Goal: Transaction & Acquisition: Purchase product/service

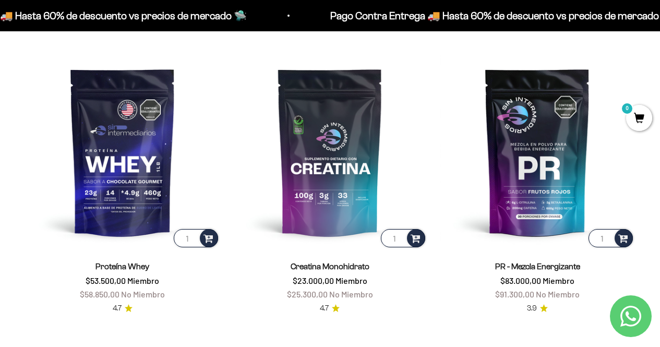
scroll to position [363, 0]
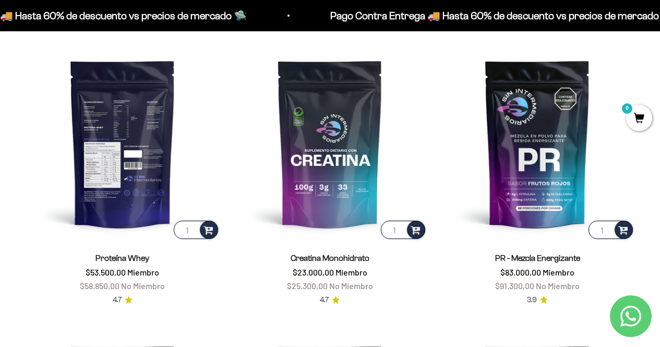
click at [124, 157] on img at bounding box center [122, 143] width 195 height 195
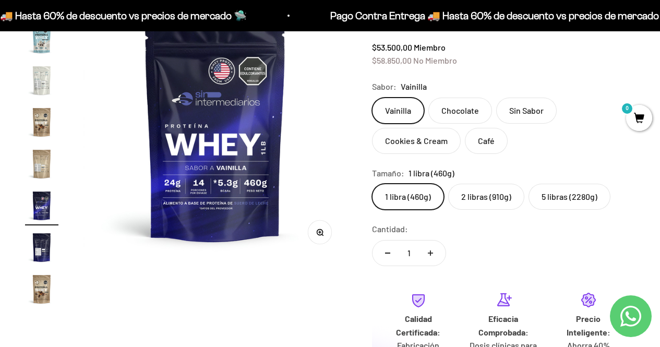
click at [492, 206] on label "2 libras (910g)" at bounding box center [486, 197] width 76 height 26
click at [372, 184] on input "2 libras (910g)" at bounding box center [372, 183] width 1 height 1
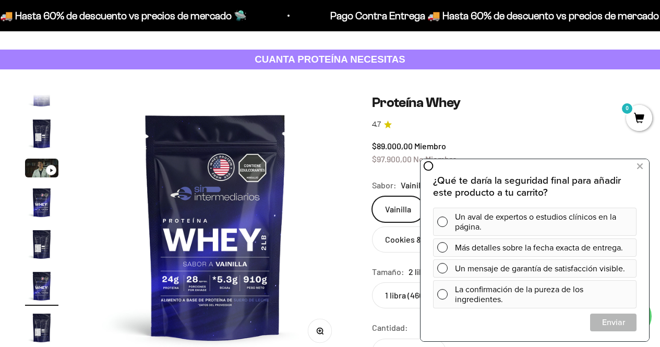
scroll to position [29, 0]
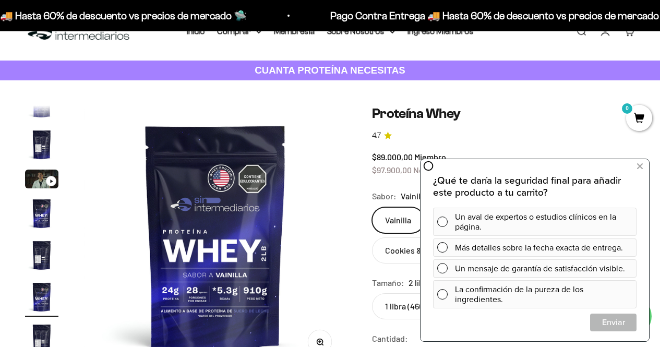
click at [217, 248] on img at bounding box center [216, 237] width 264 height 264
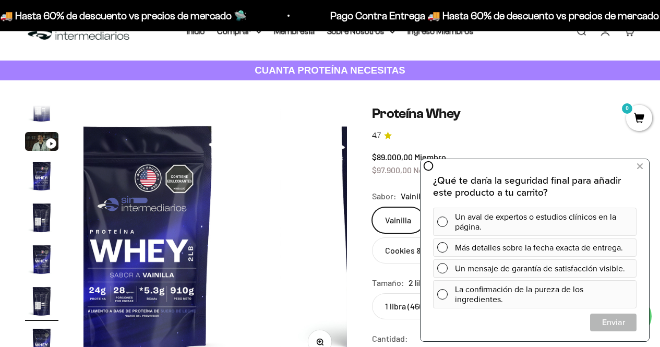
scroll to position [61, 0]
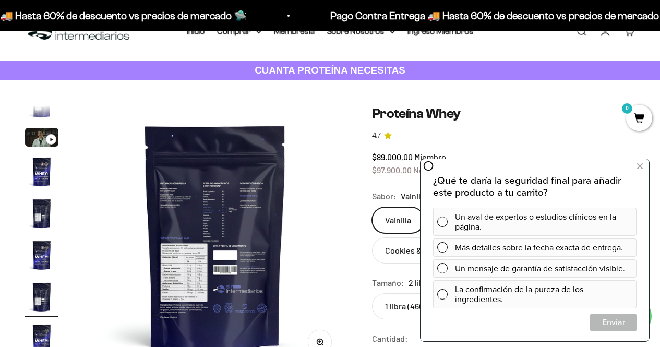
click at [230, 246] on img at bounding box center [216, 237] width 264 height 264
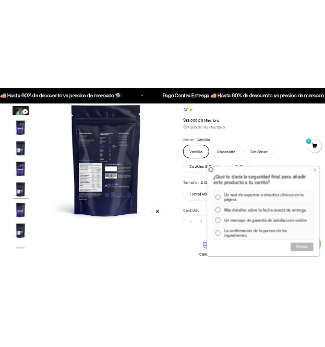
scroll to position [121, 0]
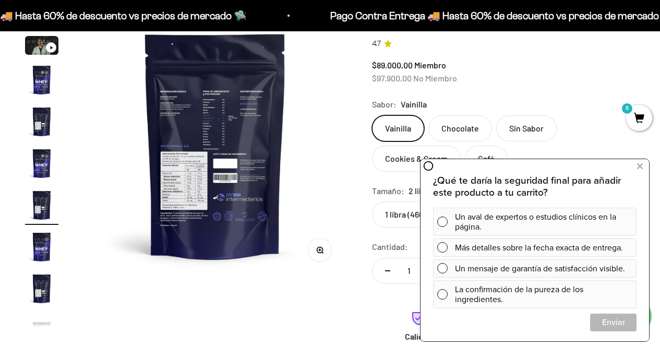
click at [319, 260] on button "Zoom" at bounding box center [319, 249] width 23 height 23
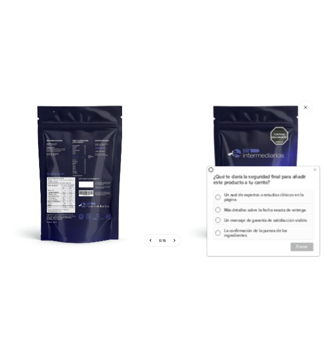
scroll to position [0, 1957]
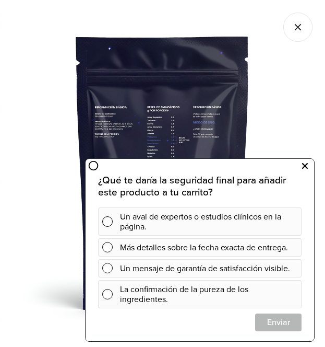
click at [305, 163] on icon at bounding box center [305, 166] width 6 height 14
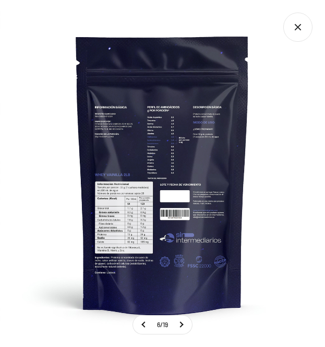
click at [132, 211] on img at bounding box center [162, 173] width 325 height 325
